Goal: Transaction & Acquisition: Book appointment/travel/reservation

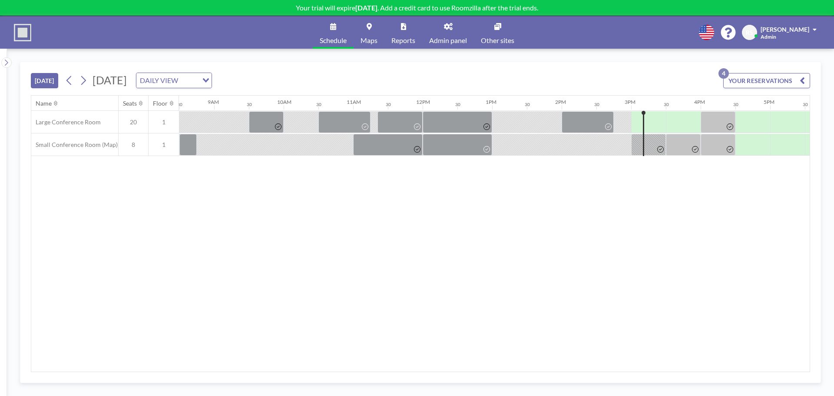
scroll to position [0, 590]
click at [676, 116] on div at bounding box center [682, 122] width 35 height 22
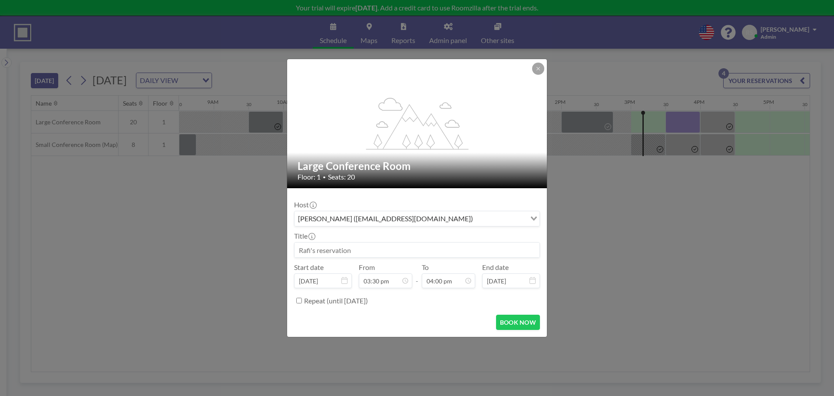
click at [389, 245] on input at bounding box center [416, 249] width 245 height 15
type input "Tradeweb discussion"
click at [513, 331] on form "Host [PERSON_NAME] ([EMAIL_ADDRESS][DOMAIN_NAME]) Loading... Title Tradeweb dis…" at bounding box center [417, 262] width 260 height 148
click at [517, 320] on button "BOOK NOW" at bounding box center [518, 321] width 44 height 15
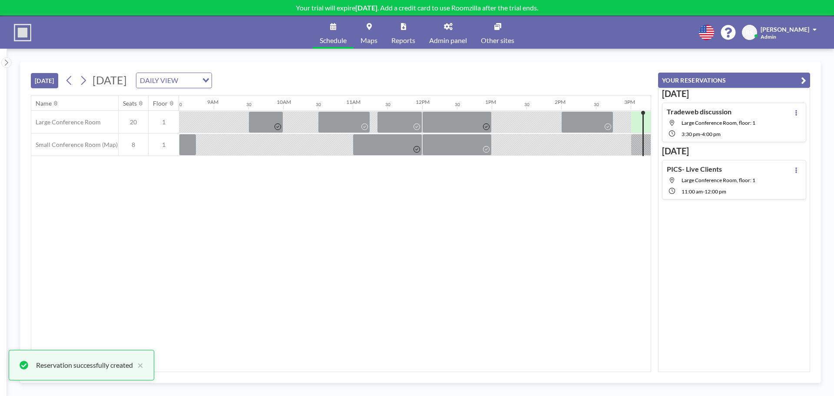
click at [802, 78] on icon "button" at bounding box center [803, 80] width 5 height 10
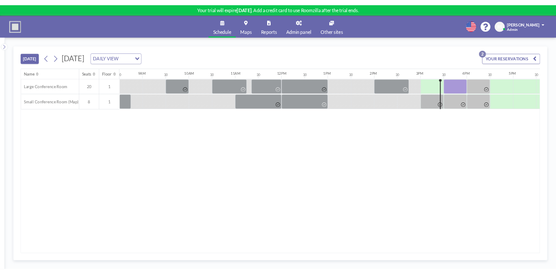
scroll to position [0, 590]
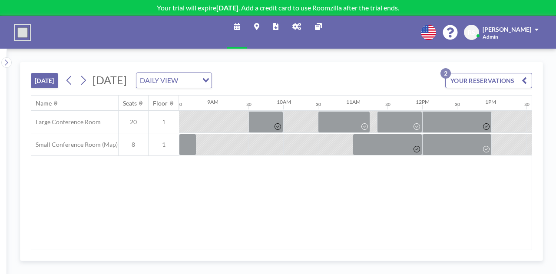
click at [50, 77] on button "[DATE]" at bounding box center [44, 80] width 27 height 15
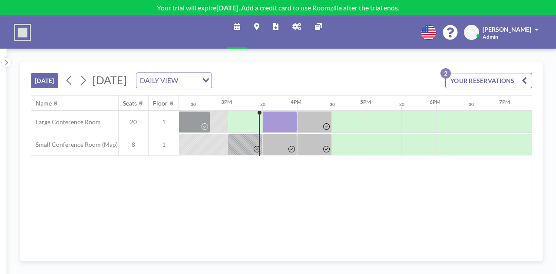
scroll to position [0, 1007]
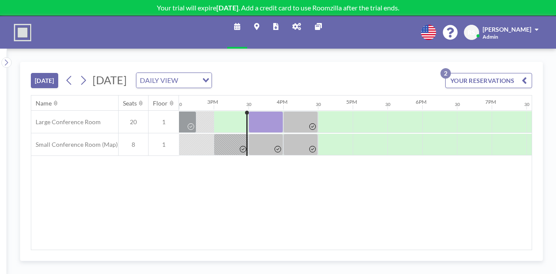
click at [183, 191] on div "Name Seats Floor 12AM 30 1AM 30 2AM 30 3AM 30 4AM 30 5AM 30 6AM 30 7AM 30 8AM 3…" at bounding box center [281, 173] width 500 height 154
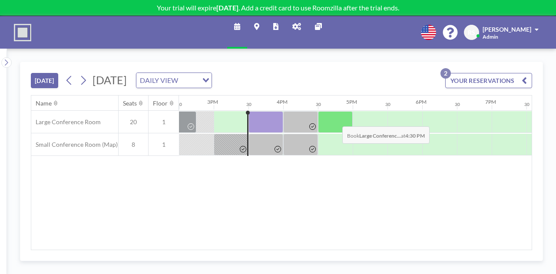
click at [335, 119] on div at bounding box center [335, 122] width 35 height 22
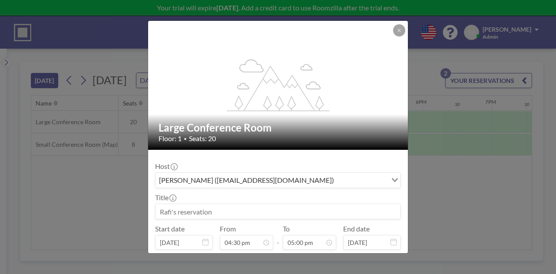
click at [212, 213] on input at bounding box center [277, 211] width 245 height 15
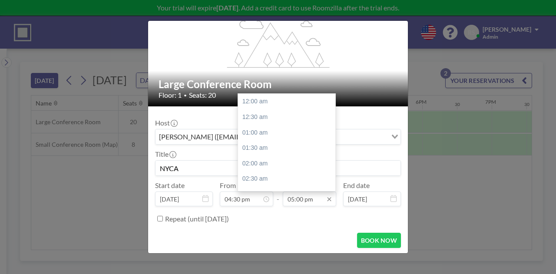
scroll to position [525, 0]
type input "NYCA"
click at [272, 121] on div "05:30 pm" at bounding box center [289, 117] width 102 height 16
type input "05:30 pm"
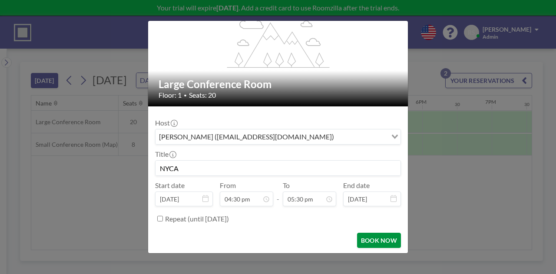
scroll to position [0, 0]
click at [367, 242] on button "BOOK NOW" at bounding box center [379, 240] width 44 height 15
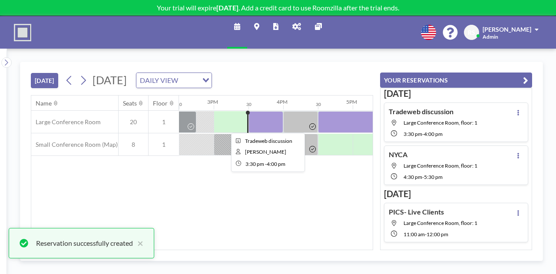
click at [258, 121] on div at bounding box center [265, 122] width 35 height 22
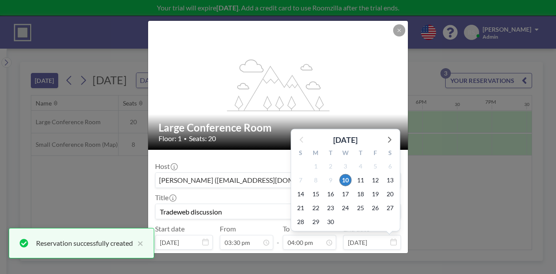
scroll to position [43, 0]
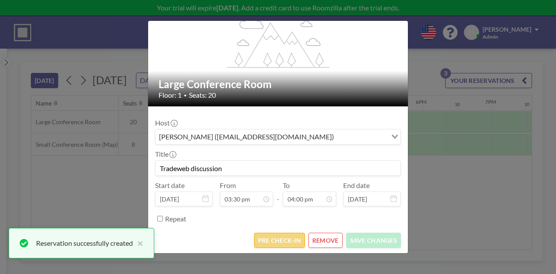
click at [291, 239] on button "PRE CHECK-IN" at bounding box center [279, 240] width 51 height 15
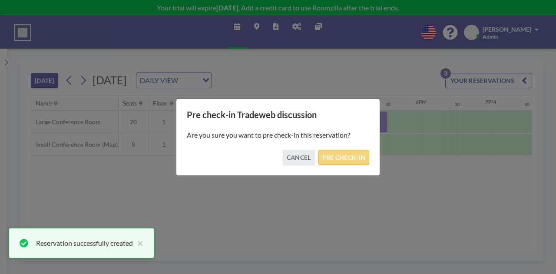
click at [350, 150] on button "PRE CHECK-IN" at bounding box center [343, 157] width 51 height 15
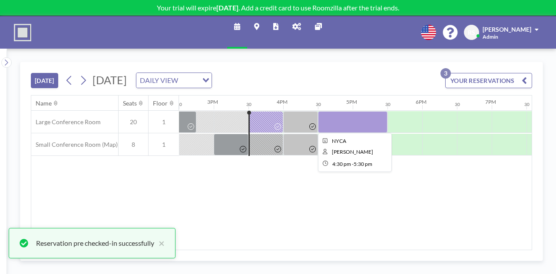
click at [357, 125] on div at bounding box center [352, 122] width 69 height 22
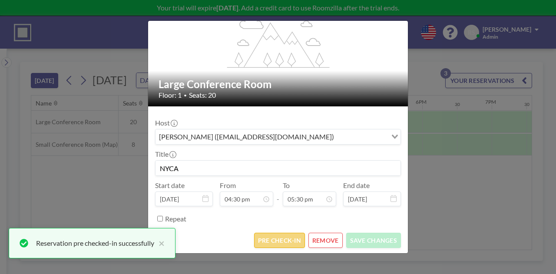
scroll to position [16, 0]
click at [280, 241] on button "PRE CHECK-IN" at bounding box center [279, 240] width 51 height 15
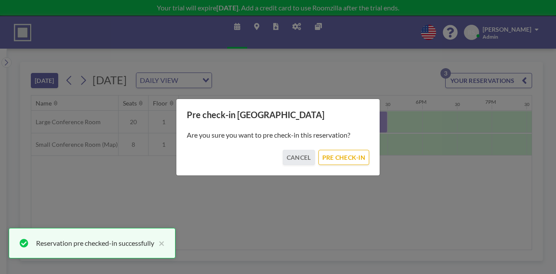
click at [328, 165] on div "Pre check-in [GEOGRAPHIC_DATA] Are you sure you want to pre check-in this reser…" at bounding box center [278, 137] width 204 height 77
click at [333, 158] on button "PRE CHECK-IN" at bounding box center [343, 157] width 51 height 15
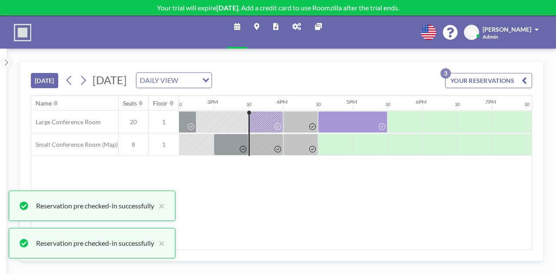
click at [340, 185] on div "Name Seats Floor 12AM 30 1AM 30 2AM 30 3AM 30 4AM 30 5AM 30 6AM 30 7AM 30 8AM 3…" at bounding box center [281, 173] width 500 height 154
